Goal: Information Seeking & Learning: Learn about a topic

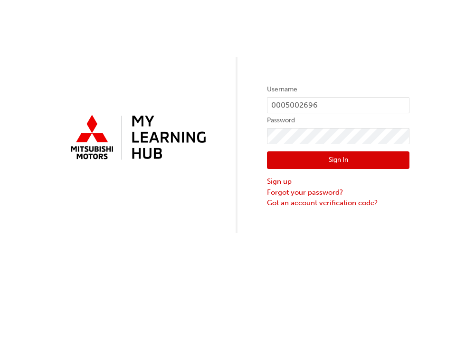
click at [340, 160] on button "Sign In" at bounding box center [338, 160] width 143 height 18
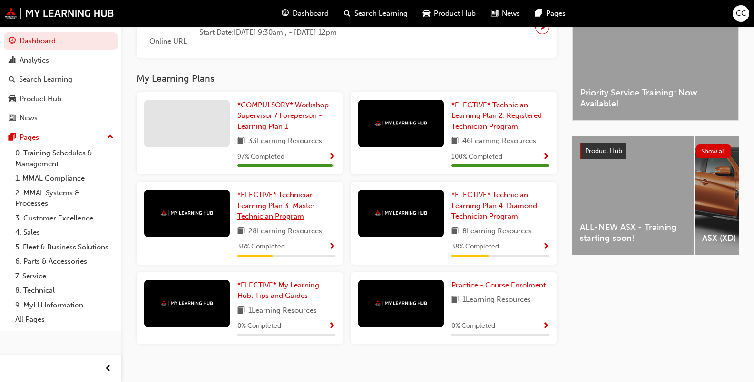
scroll to position [277, 0]
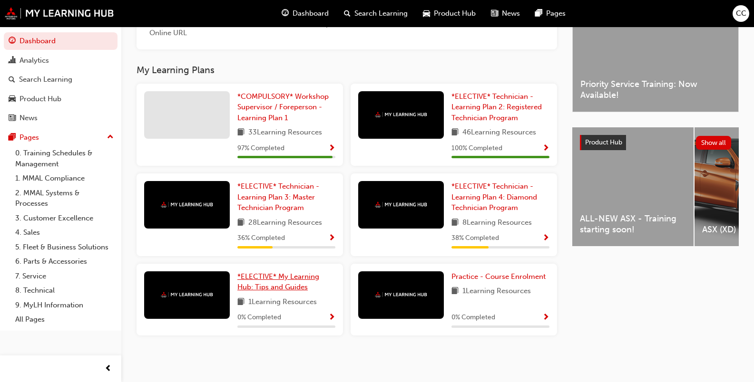
click at [258, 281] on link "*ELECTIVE* My Learning Hub: Tips and Guides" at bounding box center [286, 282] width 98 height 21
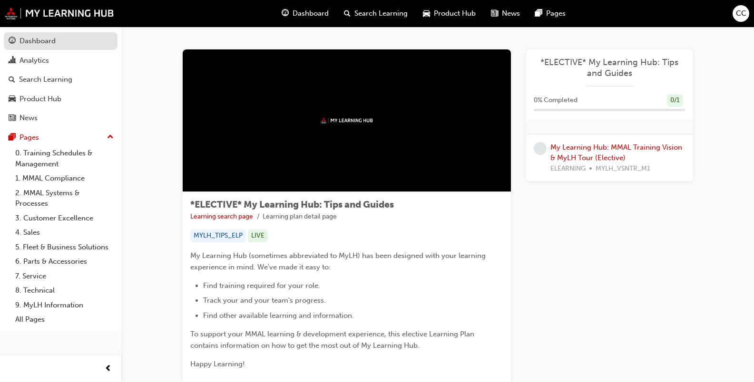
click at [30, 42] on div "Dashboard" at bounding box center [37, 41] width 36 height 11
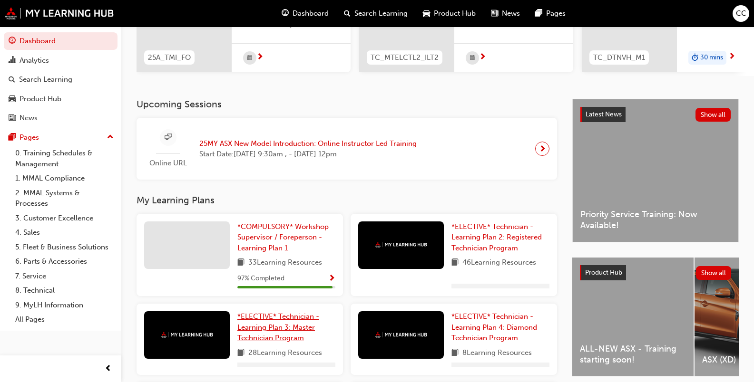
scroll to position [190, 0]
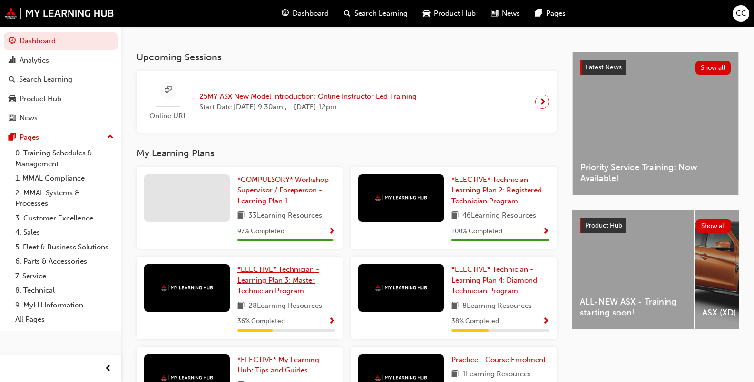
click at [253, 284] on span "*ELECTIVE* Technician - Learning Plan 3: Master Technician Program" at bounding box center [278, 280] width 82 height 30
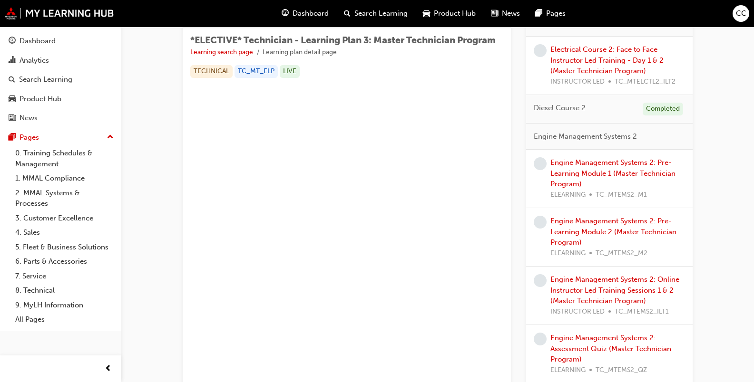
scroll to position [143, 0]
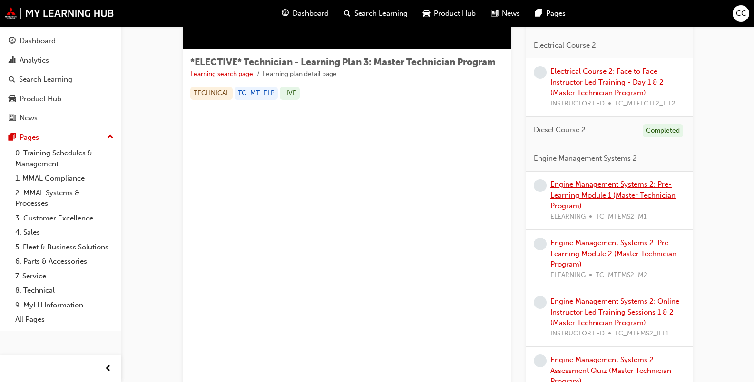
click at [475, 194] on link "Engine Management Systems 2: Pre-Learning Module 1 (Master Technician Program)" at bounding box center [612, 195] width 125 height 30
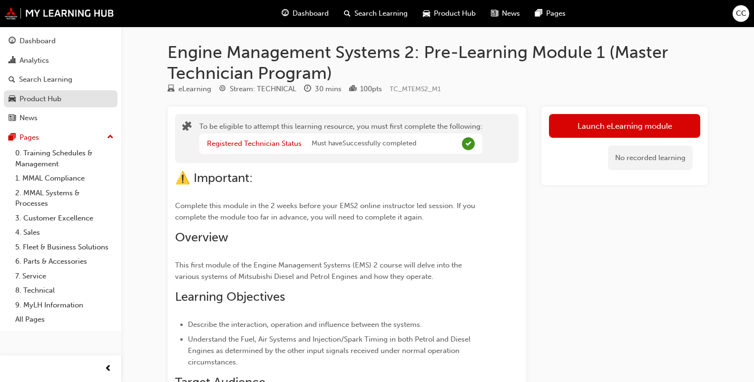
click at [29, 97] on div "Product Hub" at bounding box center [40, 99] width 42 height 11
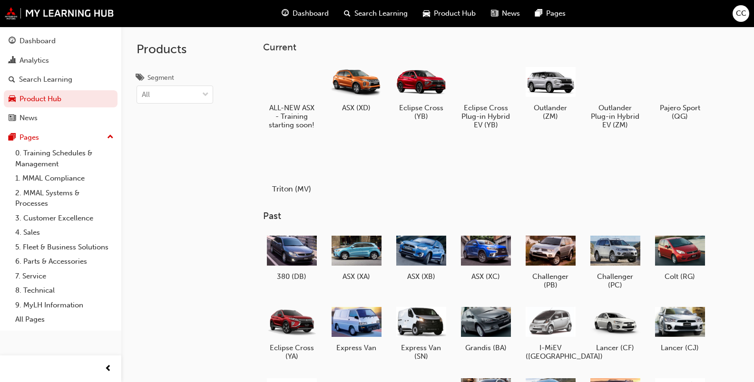
click at [284, 162] on div at bounding box center [291, 162] width 53 height 38
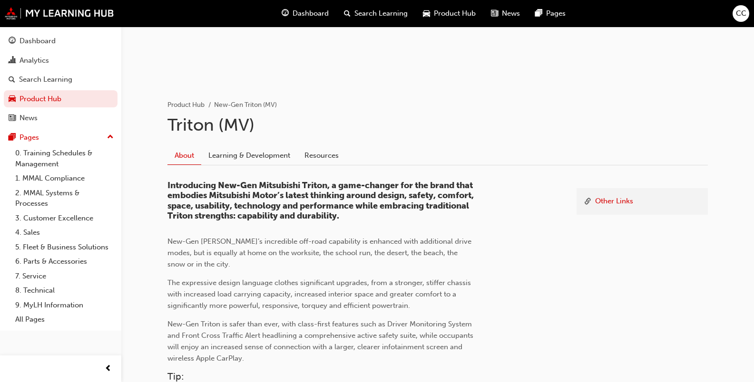
scroll to position [118, 0]
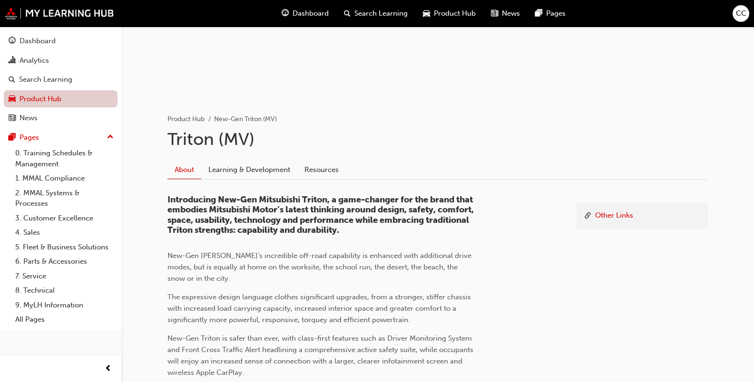
click at [30, 96] on link "Product Hub" at bounding box center [61, 99] width 114 height 18
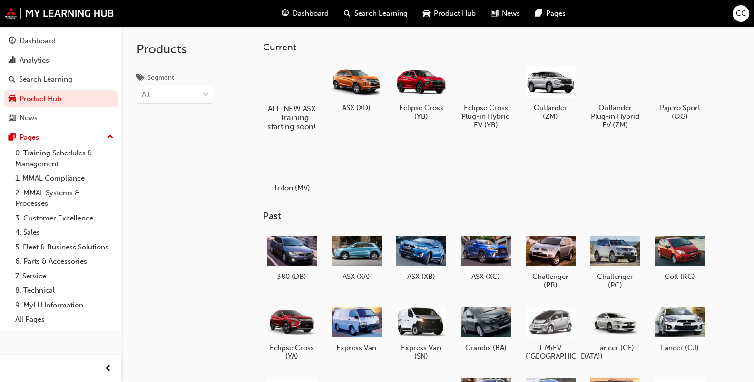
click at [292, 83] on div at bounding box center [291, 81] width 53 height 38
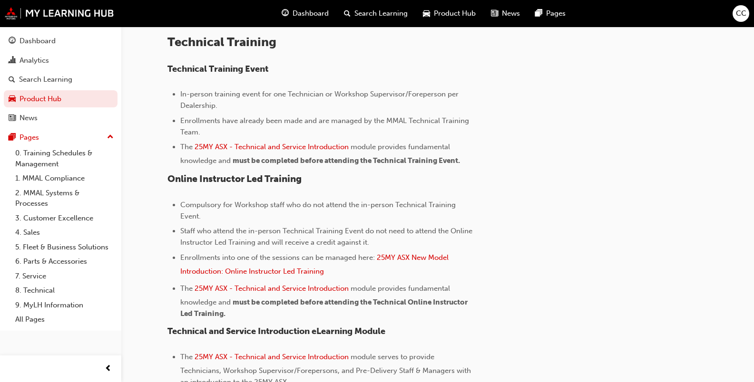
scroll to position [380, 0]
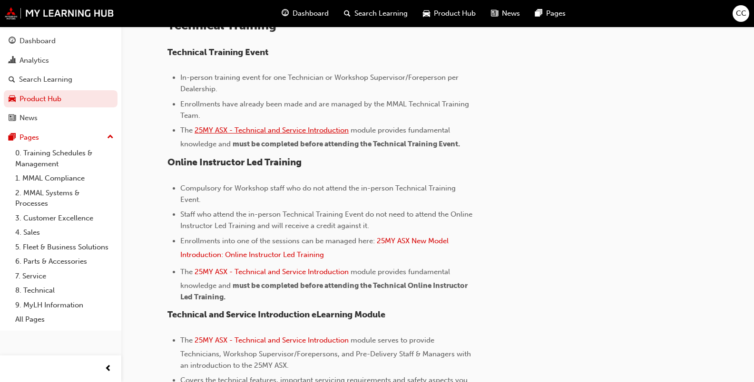
click at [274, 131] on span "25MY ASX - Technical and Service Introduction" at bounding box center [271, 130] width 154 height 9
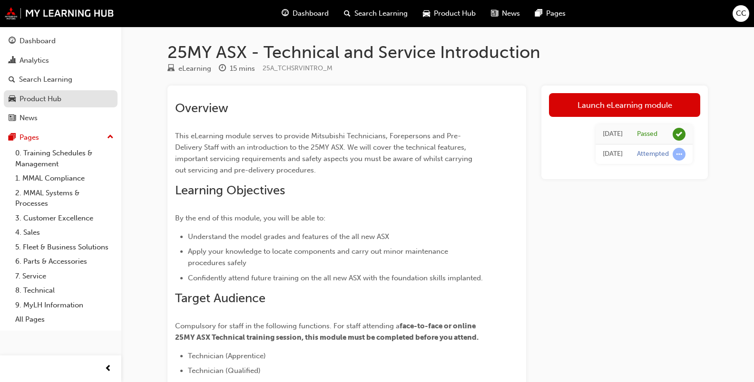
click at [36, 100] on div "Product Hub" at bounding box center [40, 99] width 42 height 11
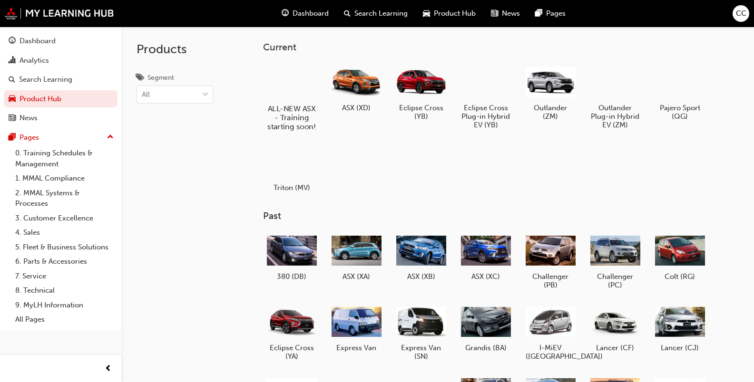
click at [286, 84] on div at bounding box center [291, 81] width 53 height 38
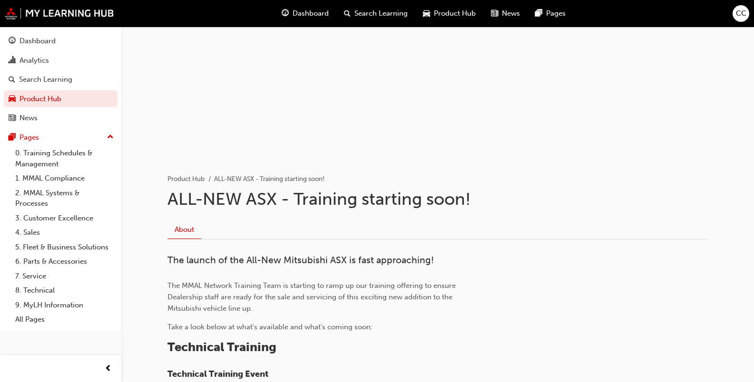
scroll to position [43, 0]
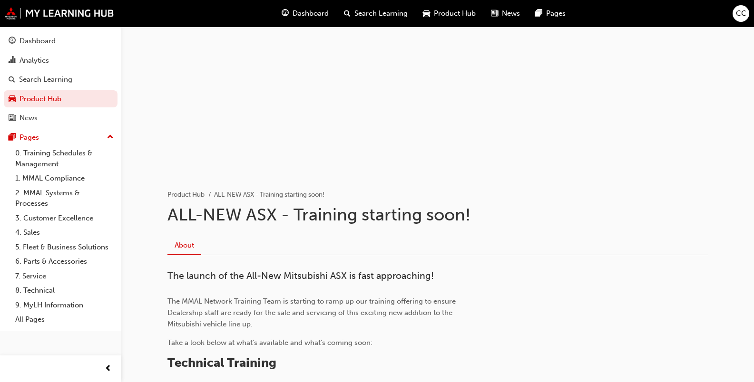
drag, startPoint x: 34, startPoint y: 98, endPoint x: 121, endPoint y: 158, distance: 105.4
click at [34, 98] on link "Product Hub" at bounding box center [61, 99] width 114 height 18
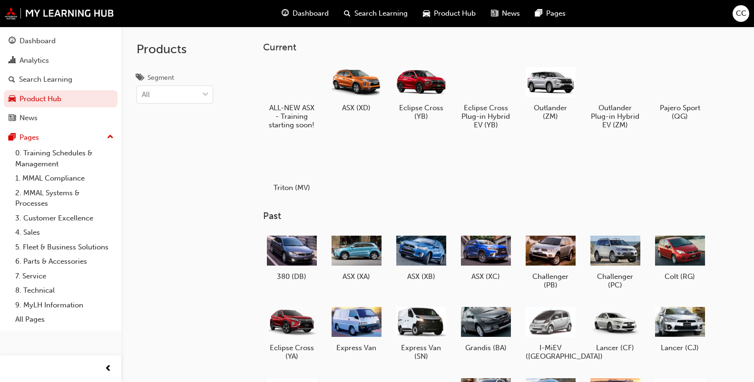
click at [292, 166] on div at bounding box center [292, 162] width 50 height 36
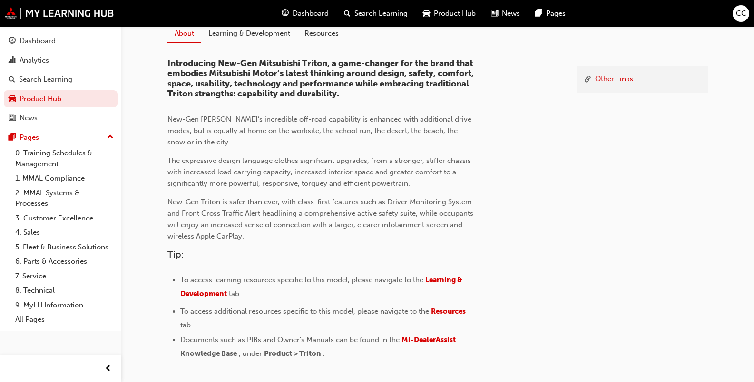
scroll to position [118, 0]
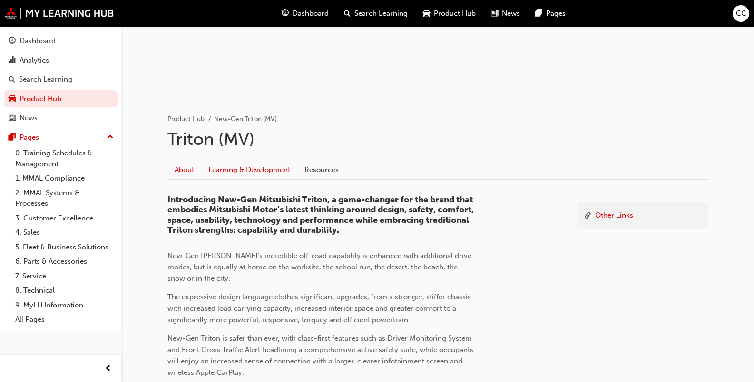
click at [243, 172] on link "Learning & Development" at bounding box center [249, 170] width 96 height 18
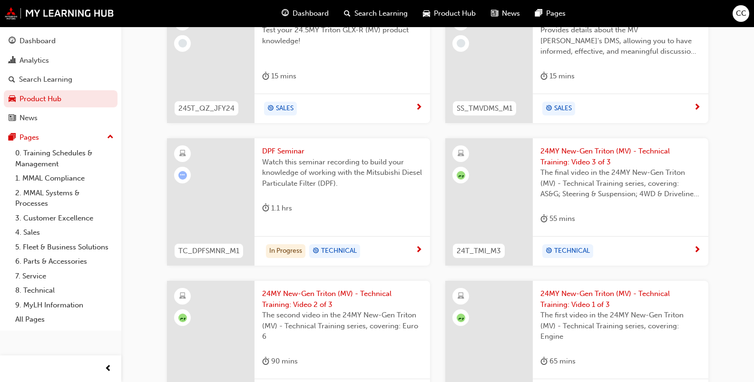
scroll to position [442, 0]
click at [281, 152] on span "DPF Seminar" at bounding box center [342, 151] width 160 height 11
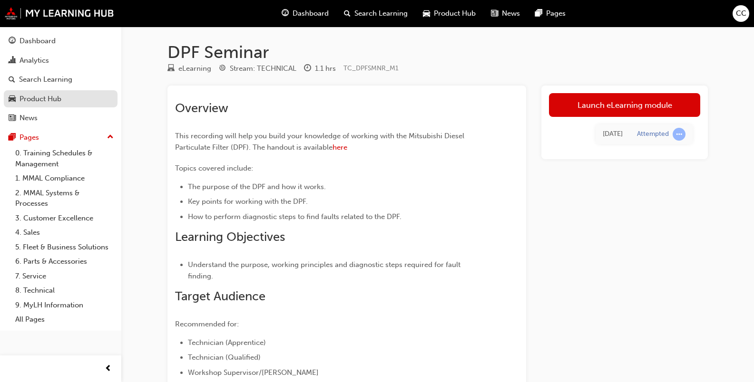
click at [30, 99] on div "Product Hub" at bounding box center [40, 99] width 42 height 11
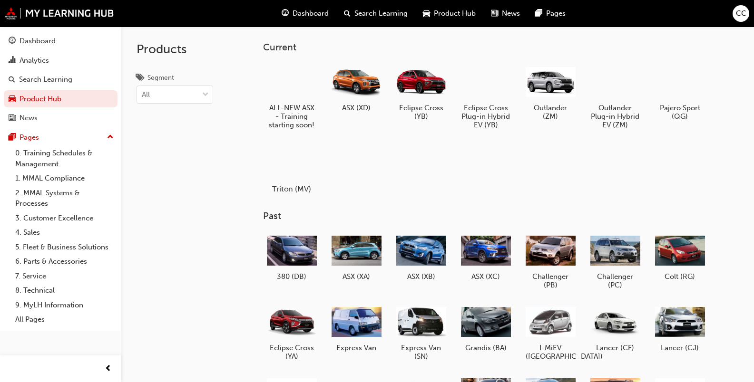
click at [296, 163] on div at bounding box center [291, 162] width 53 height 38
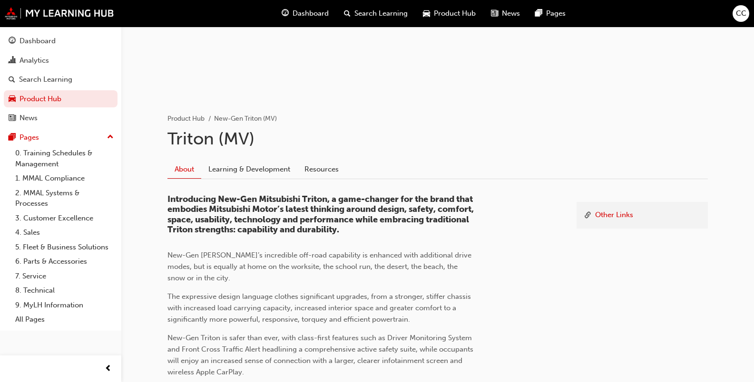
scroll to position [118, 0]
click at [320, 170] on link "Resources" at bounding box center [321, 170] width 49 height 18
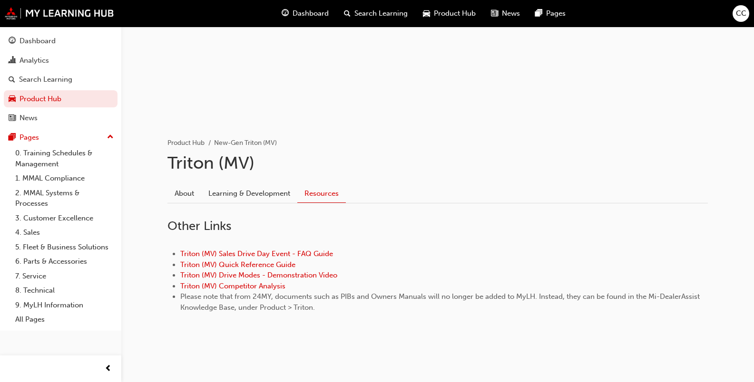
scroll to position [95, 0]
click at [189, 194] on link "About" at bounding box center [184, 193] width 34 height 18
